Goal: Information Seeking & Learning: Learn about a topic

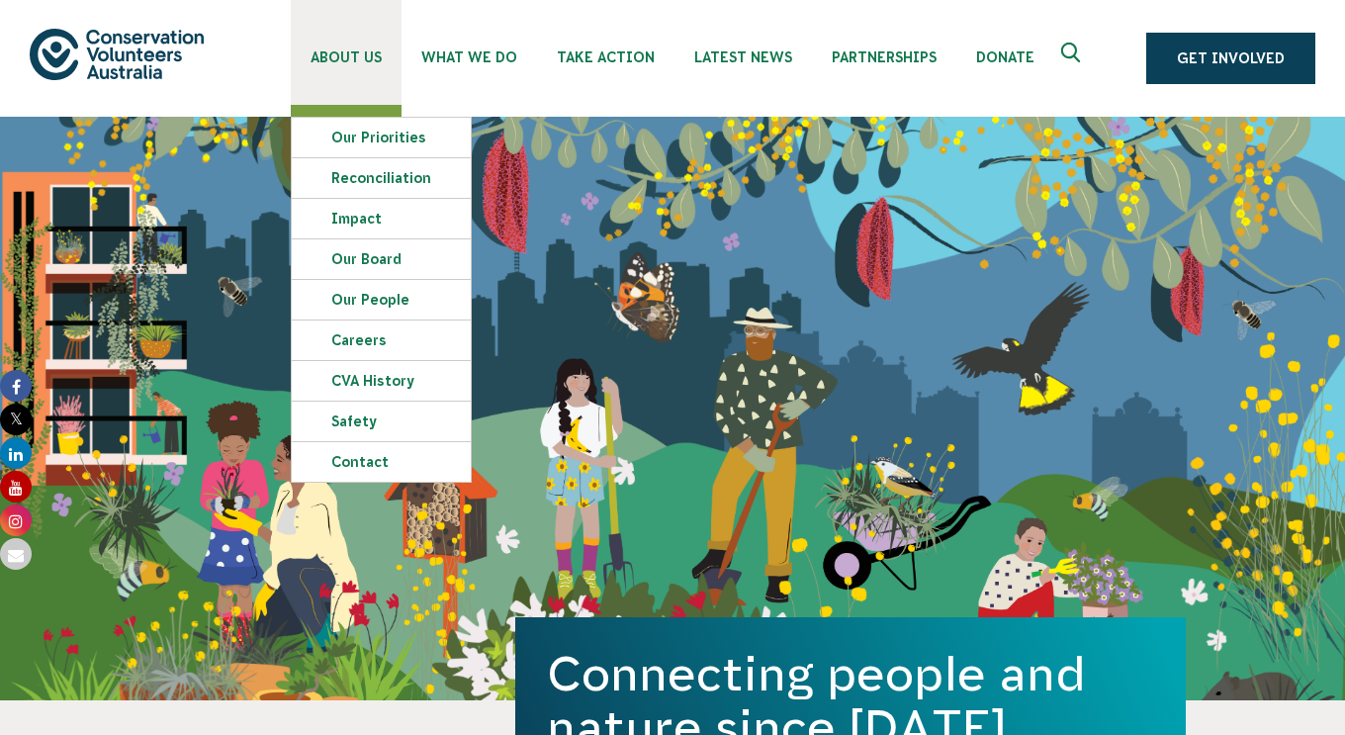
click at [371, 59] on span "About Us" at bounding box center [345, 57] width 71 height 16
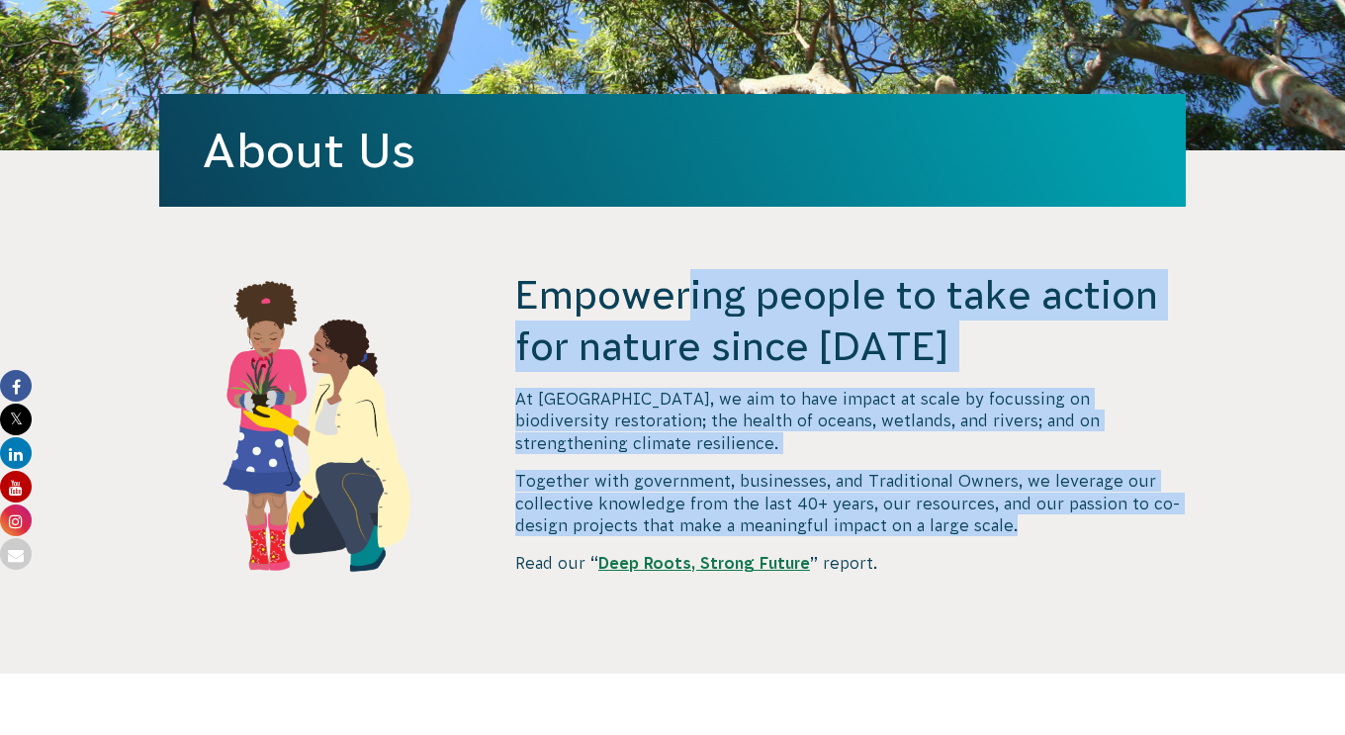
drag, startPoint x: 518, startPoint y: 300, endPoint x: 1016, endPoint y: 504, distance: 538.8
click at [1016, 504] on div "Empowering people to take action for nature since 1982 At CVA, we aim to have i…" at bounding box center [850, 471] width 670 height 404
copy div "Empowering people to take action for nature since 1982 At CVA, we aim to have i…"
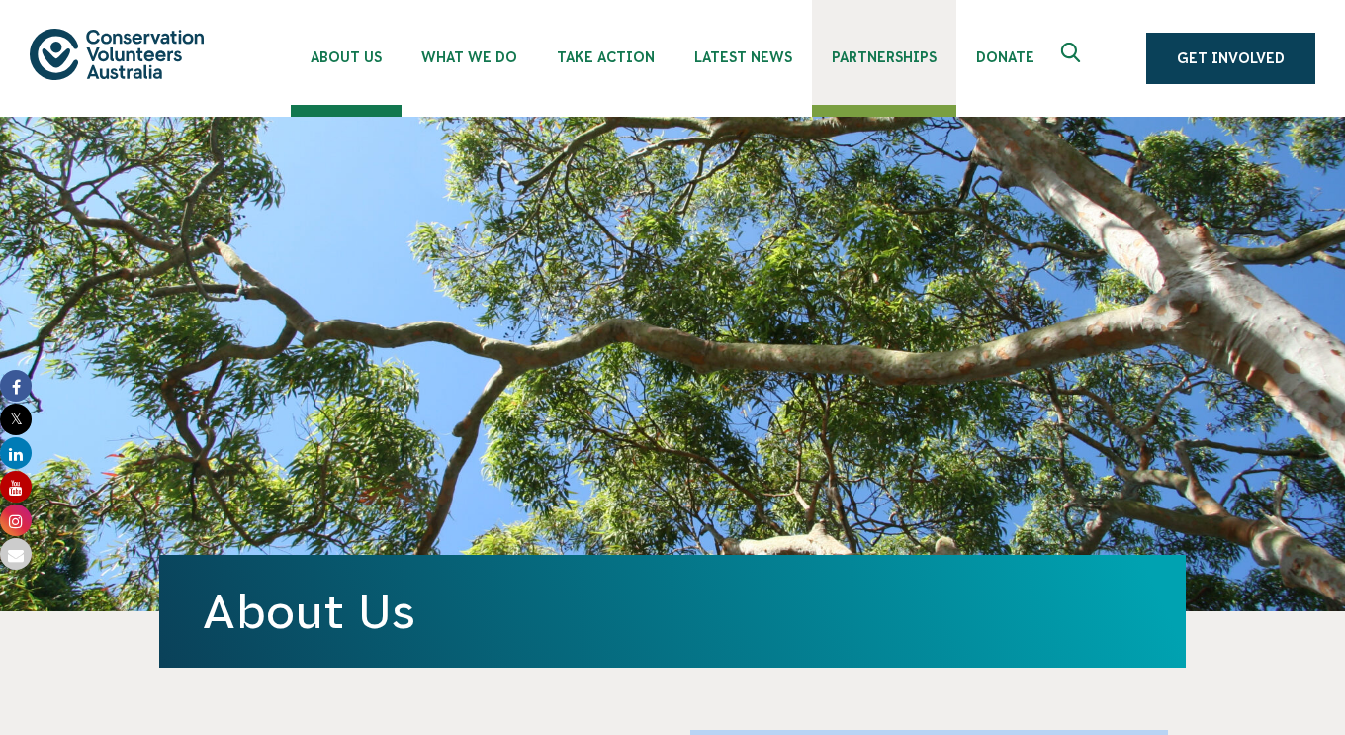
click at [881, 59] on span "Partnerships" at bounding box center [884, 57] width 105 height 16
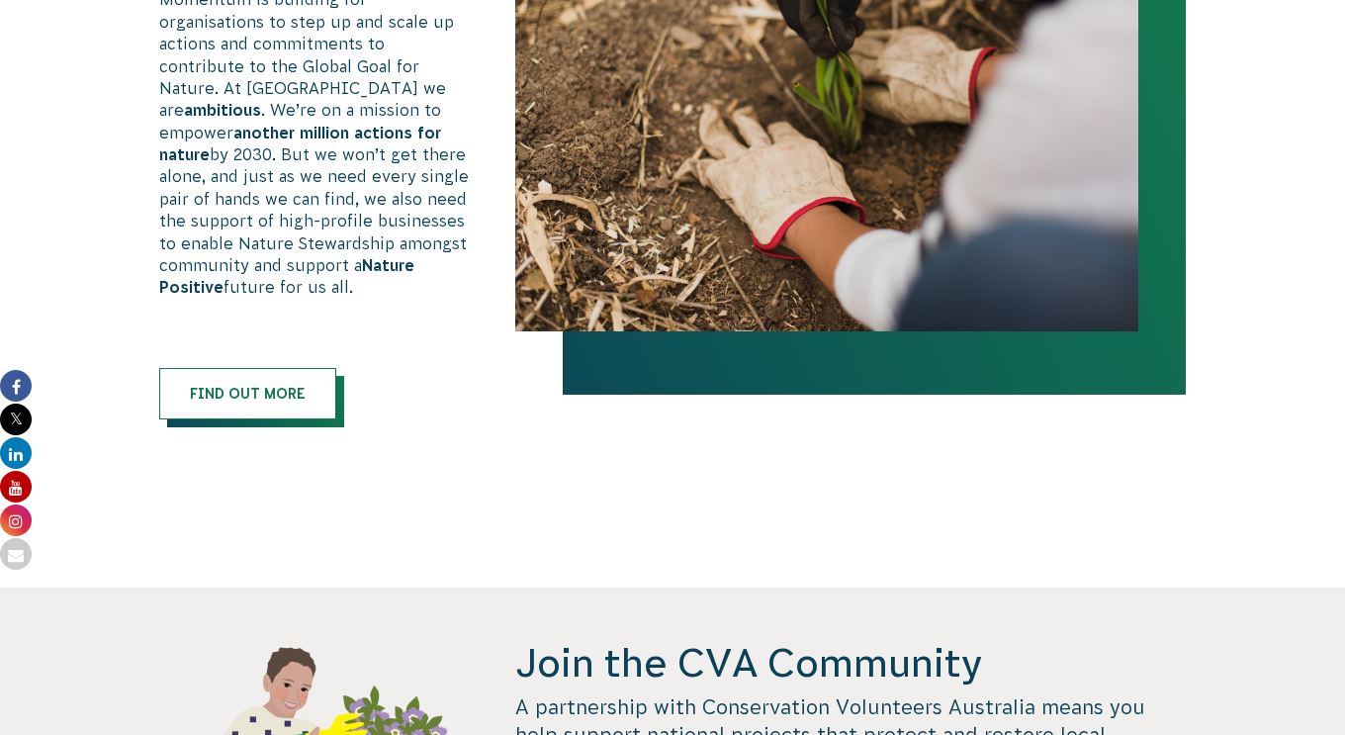
scroll to position [1353, 0]
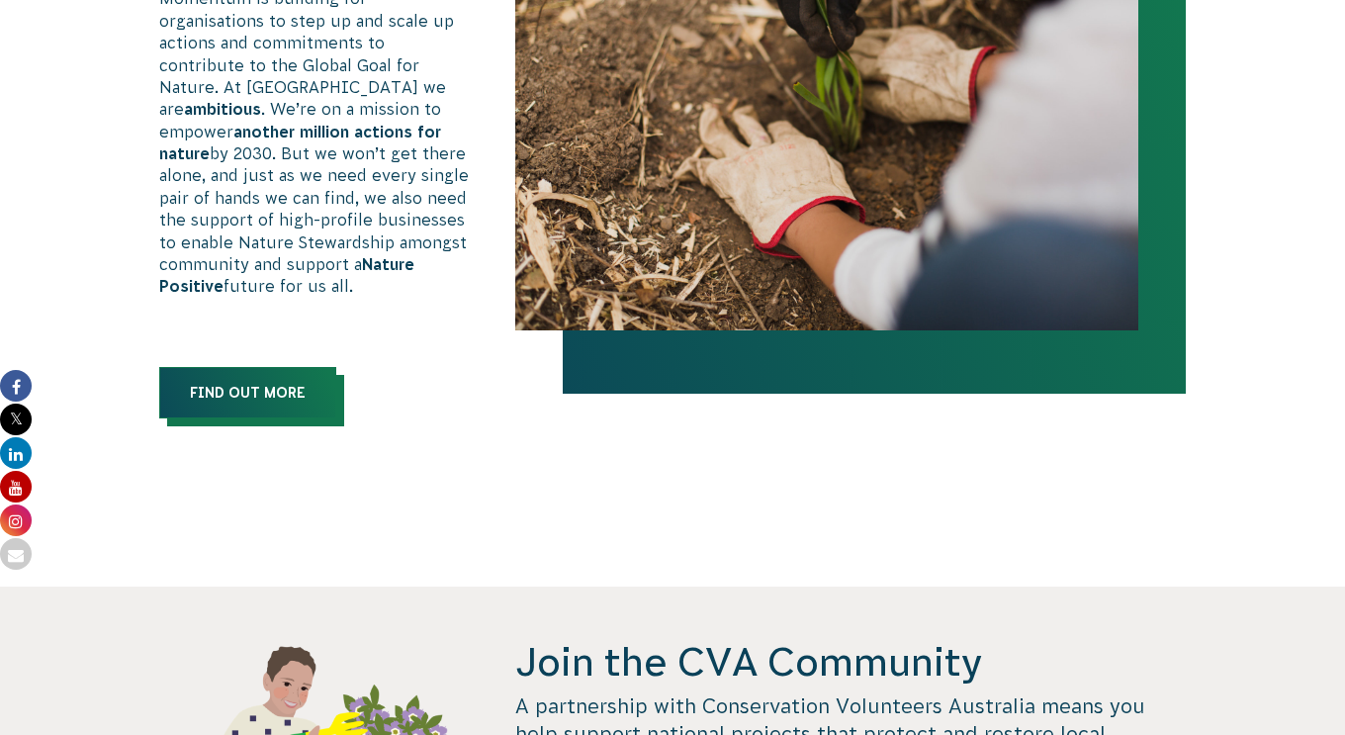
click at [270, 377] on link "Find out more" at bounding box center [247, 392] width 177 height 51
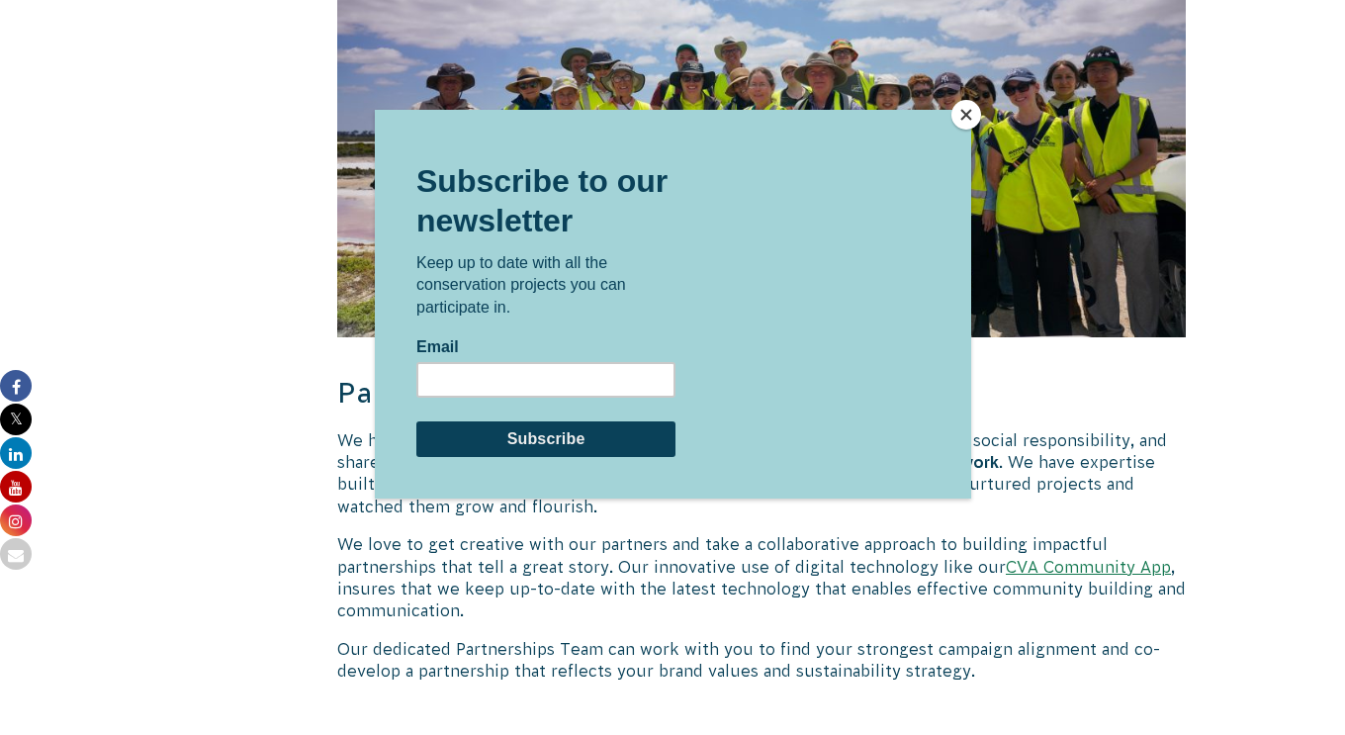
scroll to position [2916, 0]
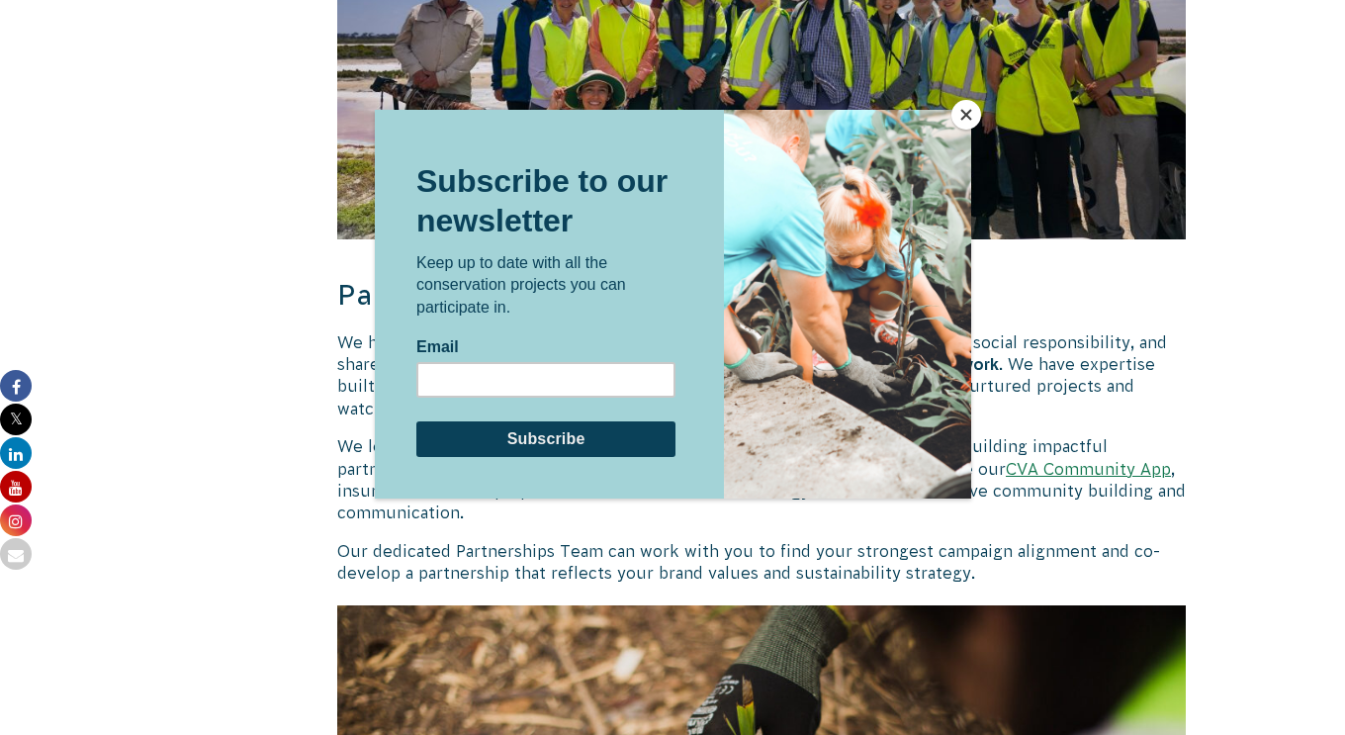
click at [969, 107] on button "Close" at bounding box center [966, 115] width 30 height 30
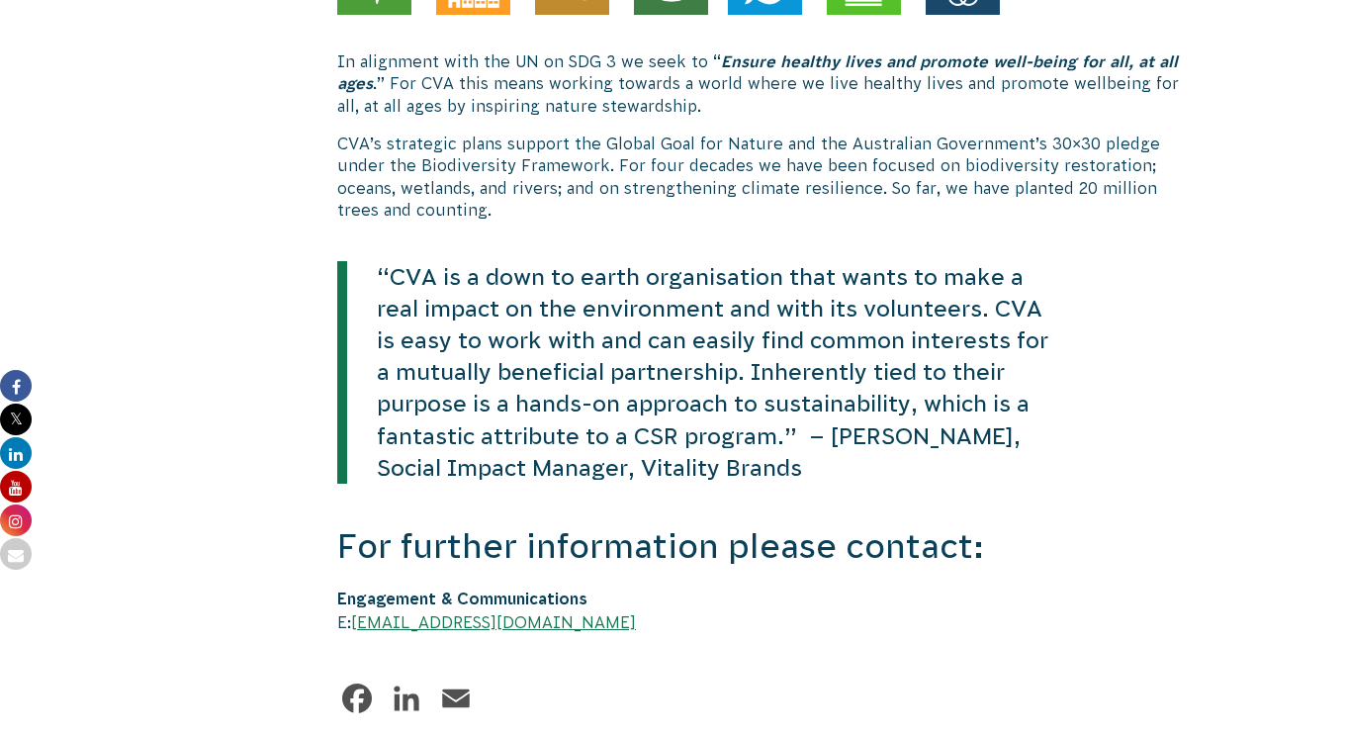
scroll to position [4972, 0]
